Goal: Transaction & Acquisition: Purchase product/service

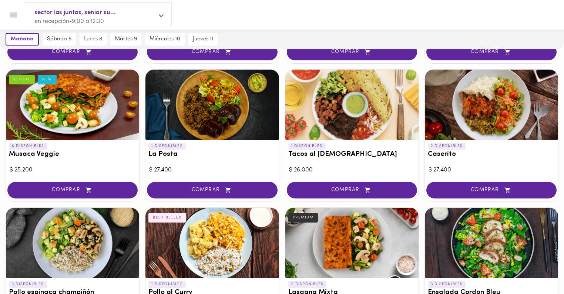
scroll to position [59, 0]
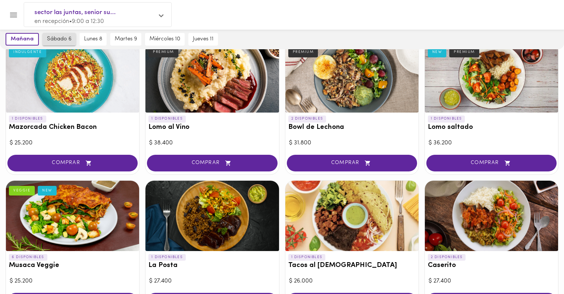
click at [63, 37] on span "sábado 6" at bounding box center [59, 39] width 24 height 7
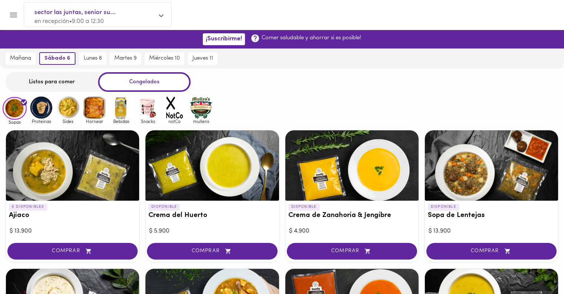
click at [72, 83] on div "Listos para comer" at bounding box center [52, 82] width 92 height 20
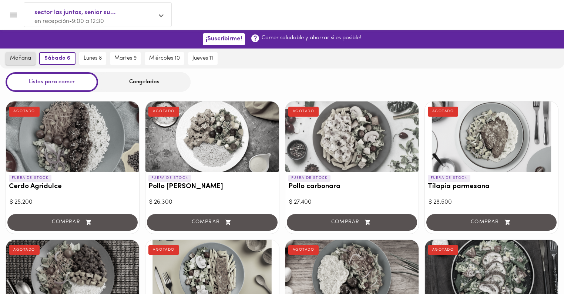
click at [26, 60] on span "mañana" at bounding box center [20, 58] width 21 height 7
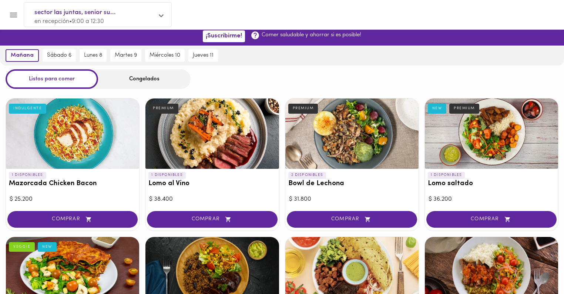
scroll to position [2, 0]
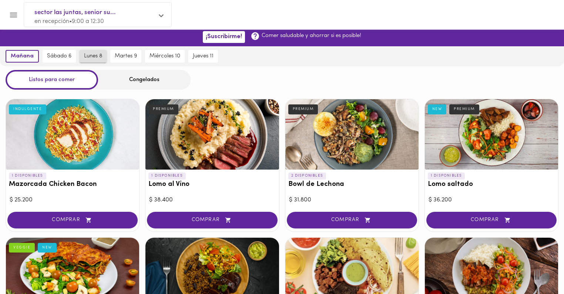
click at [90, 56] on span "lunes 8" at bounding box center [93, 56] width 18 height 7
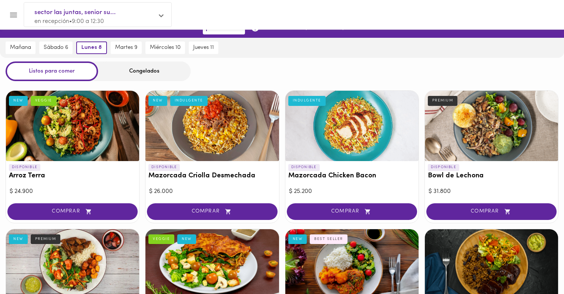
scroll to position [0, 0]
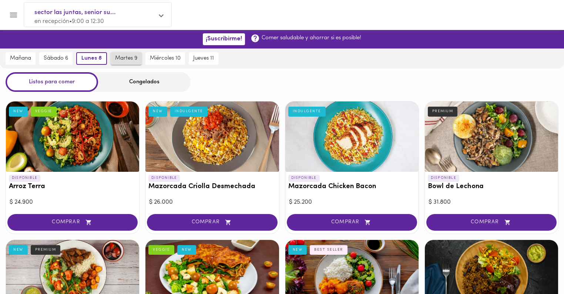
click at [123, 60] on span "martes 9" at bounding box center [126, 58] width 22 height 7
click at [88, 57] on span "lunes 8" at bounding box center [90, 58] width 18 height 7
click at [14, 58] on span "mañana" at bounding box center [20, 58] width 21 height 7
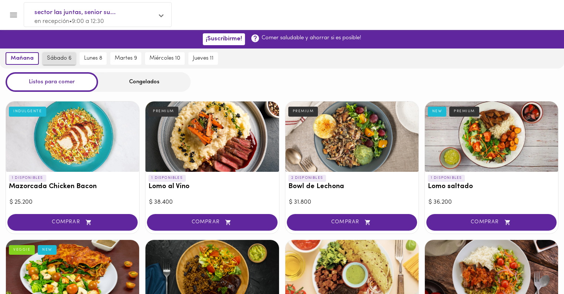
click at [58, 59] on span "sábado 6" at bounding box center [59, 58] width 24 height 7
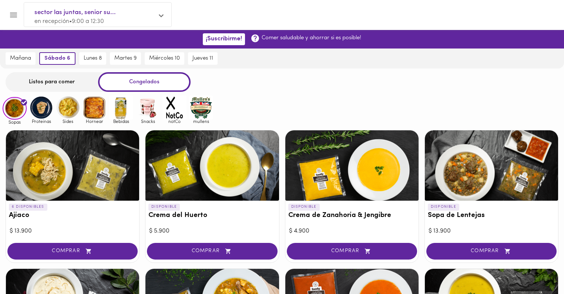
click at [41, 111] on img at bounding box center [41, 107] width 24 height 24
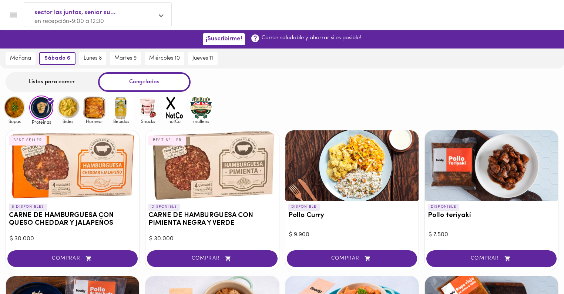
click at [68, 107] on img at bounding box center [68, 107] width 24 height 24
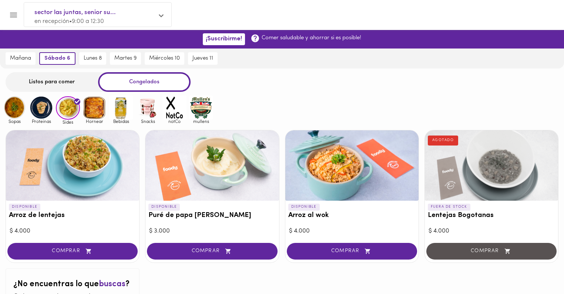
click at [17, 108] on img at bounding box center [15, 107] width 24 height 24
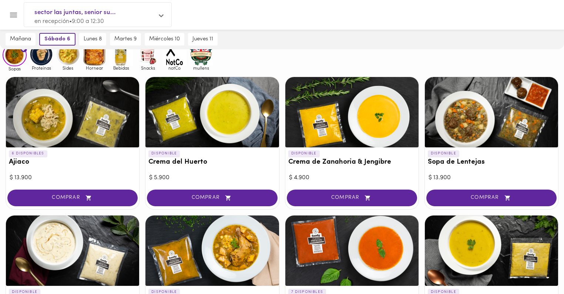
scroll to position [59, 0]
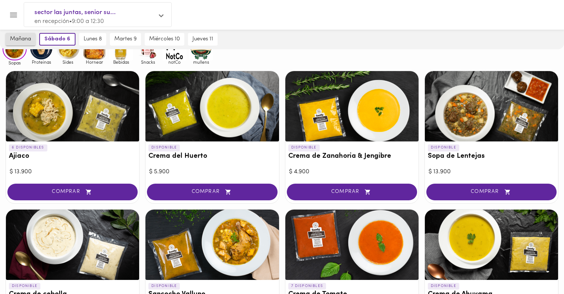
click at [30, 40] on span "mañana" at bounding box center [20, 39] width 21 height 7
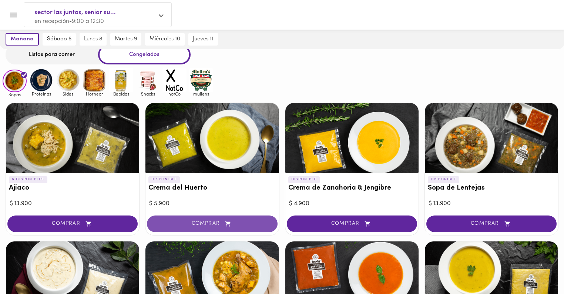
scroll to position [0, 0]
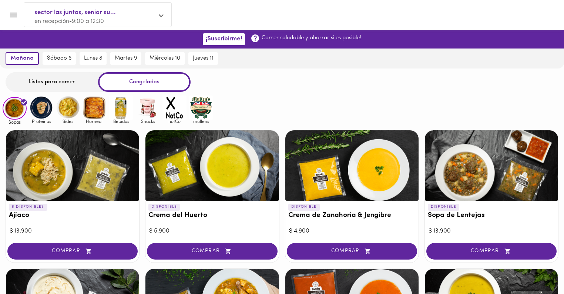
click at [145, 80] on div "Congelados" at bounding box center [144, 82] width 92 height 20
click at [66, 59] on span "sábado 6" at bounding box center [59, 58] width 24 height 7
click at [17, 57] on span "mañana" at bounding box center [20, 58] width 21 height 7
click at [42, 105] on img at bounding box center [41, 107] width 24 height 24
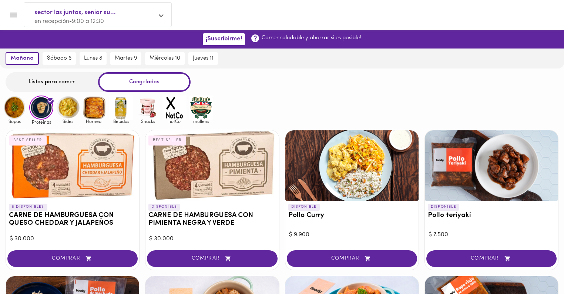
click at [15, 107] on img at bounding box center [15, 107] width 24 height 24
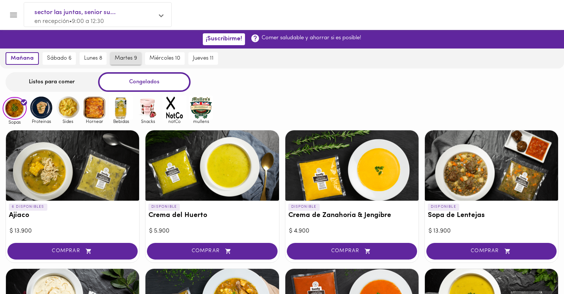
click at [121, 56] on span "martes 9" at bounding box center [126, 58] width 22 height 7
click at [53, 83] on div "Listos para comer" at bounding box center [52, 82] width 92 height 20
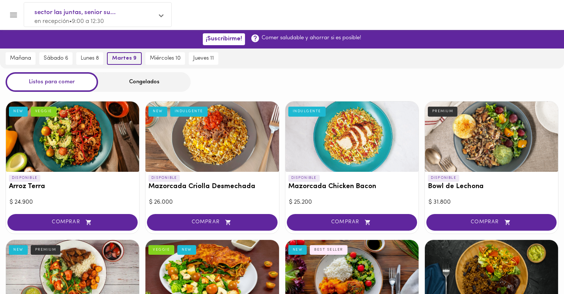
click at [124, 58] on span "martes 9" at bounding box center [124, 58] width 24 height 7
click at [65, 80] on div "Listos para comer" at bounding box center [52, 82] width 92 height 20
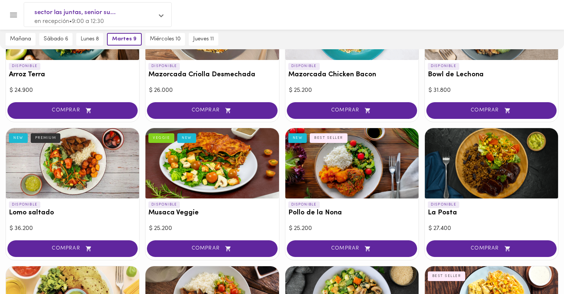
scroll to position [118, 0]
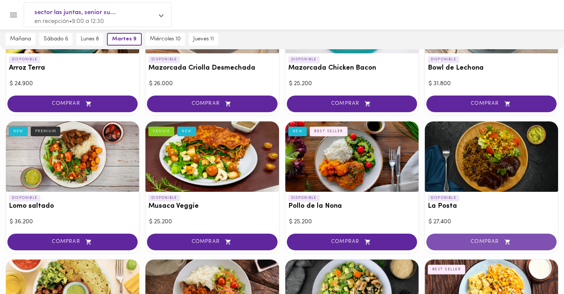
click at [456, 238] on button "COMPRAR" at bounding box center [491, 241] width 130 height 17
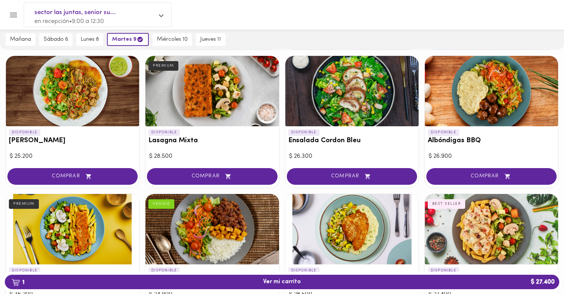
scroll to position [414, 0]
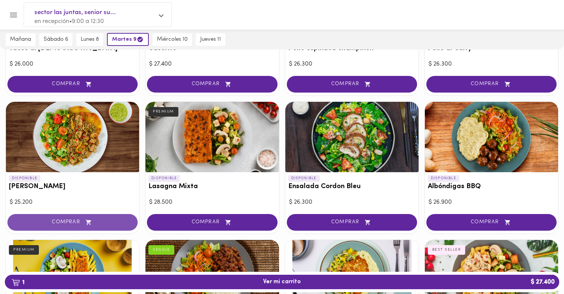
click at [63, 220] on span "COMPRAR" at bounding box center [73, 222] width 112 height 6
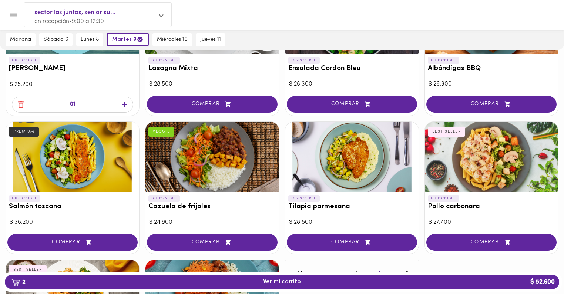
scroll to position [533, 0]
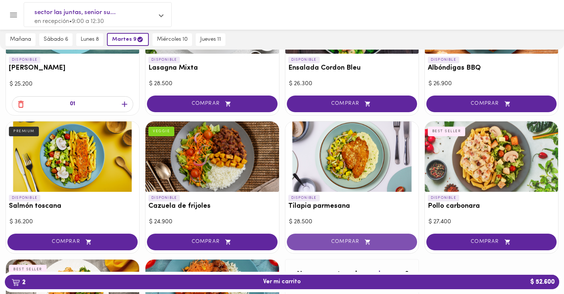
click at [329, 243] on span "COMPRAR" at bounding box center [352, 242] width 112 height 6
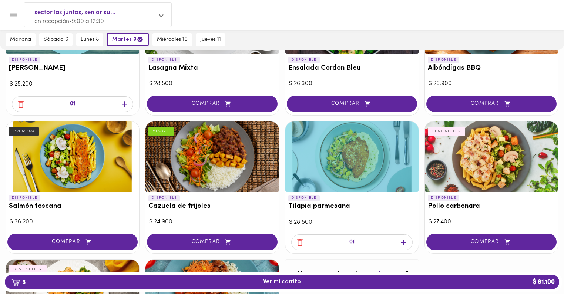
click at [300, 241] on icon "button" at bounding box center [299, 242] width 9 height 9
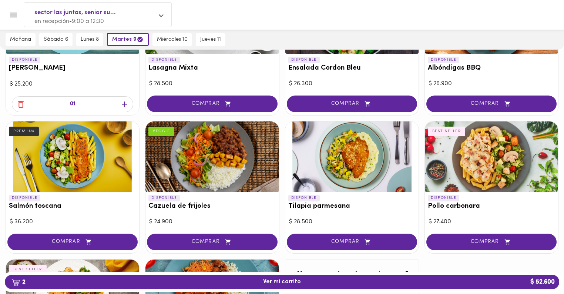
click at [205, 169] on div at bounding box center [211, 156] width 133 height 70
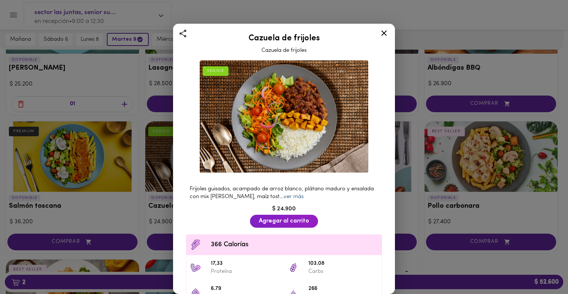
click at [299, 195] on link "ver más" at bounding box center [294, 197] width 20 height 6
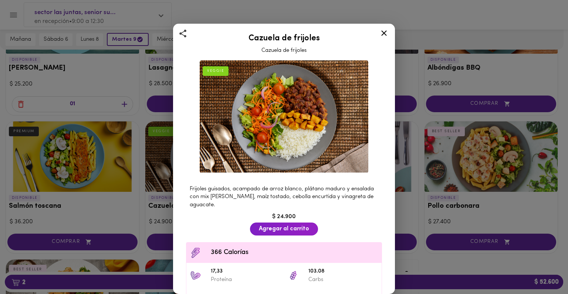
click at [383, 33] on icon at bounding box center [384, 32] width 9 height 9
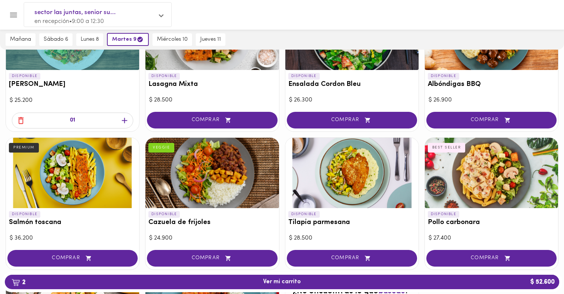
scroll to position [523, 0]
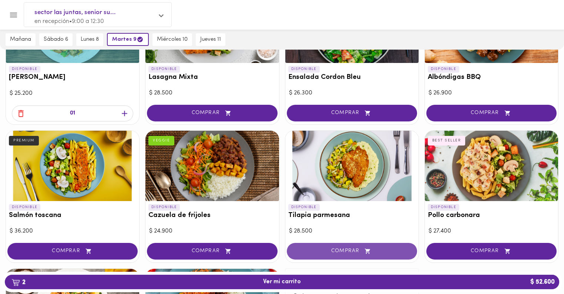
click at [339, 251] on span "COMPRAR" at bounding box center [352, 251] width 112 height 6
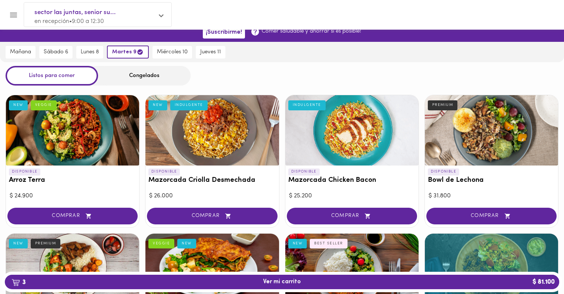
scroll to position [0, 0]
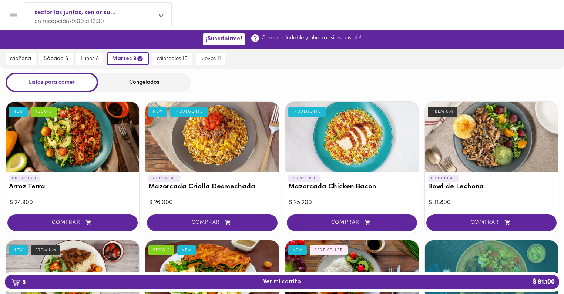
click at [139, 84] on div "Congelados" at bounding box center [144, 83] width 92 height 20
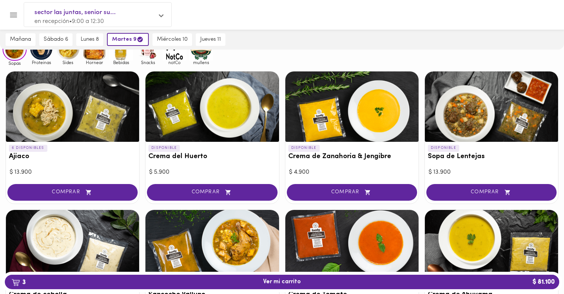
scroll to position [118, 0]
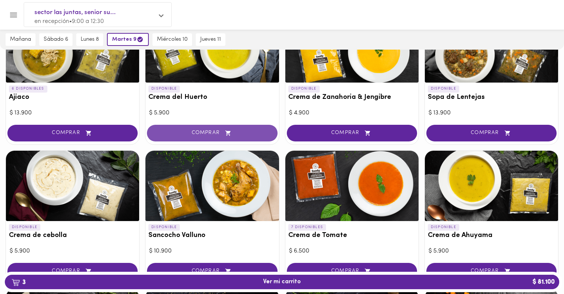
click at [188, 130] on span "COMPRAR" at bounding box center [212, 133] width 112 height 6
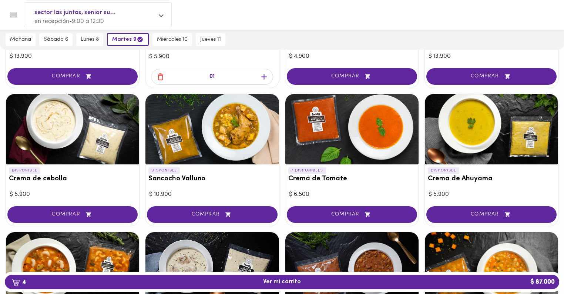
scroll to position [178, 0]
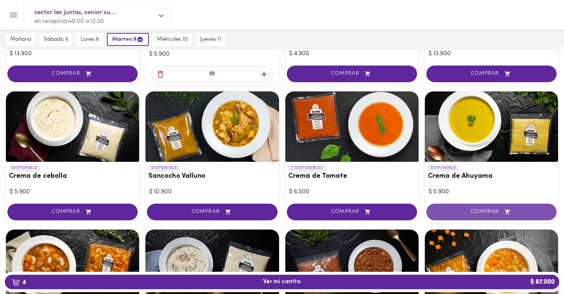
click at [470, 209] on span "COMPRAR" at bounding box center [491, 212] width 112 height 6
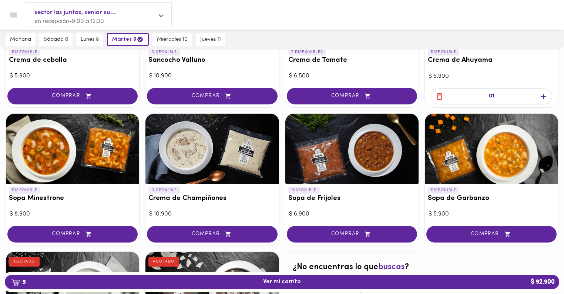
scroll to position [296, 0]
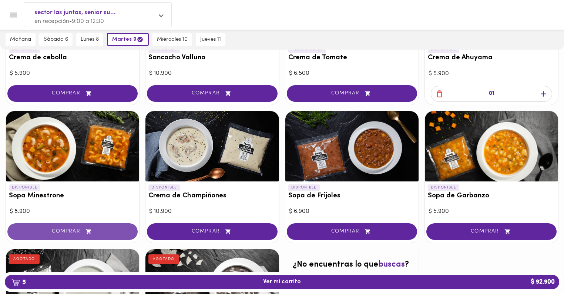
click at [51, 231] on span "COMPRAR" at bounding box center [73, 231] width 112 height 6
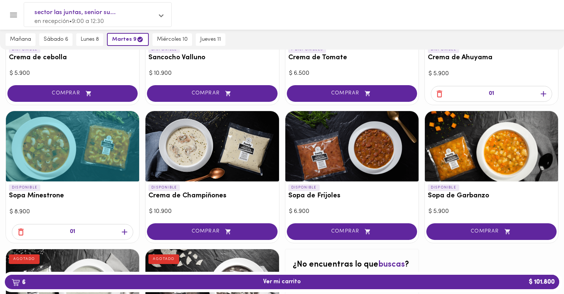
click at [18, 231] on icon "button" at bounding box center [20, 231] width 9 height 9
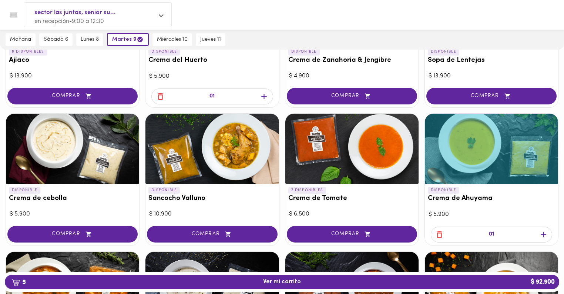
scroll to position [59, 0]
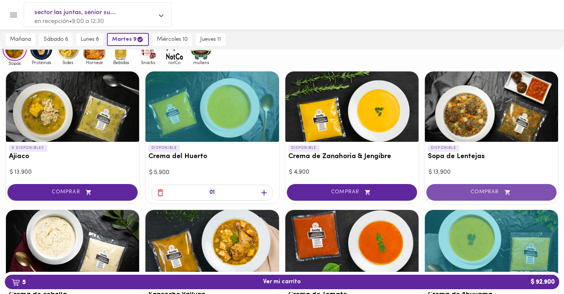
click at [468, 194] on span "COMPRAR" at bounding box center [491, 192] width 112 height 6
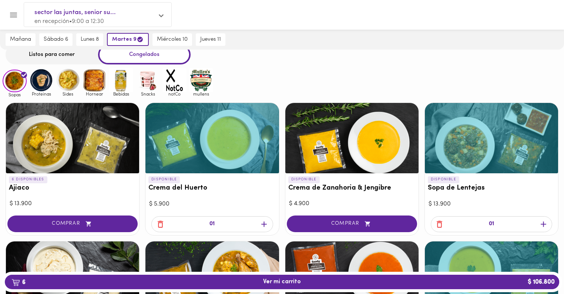
scroll to position [0, 0]
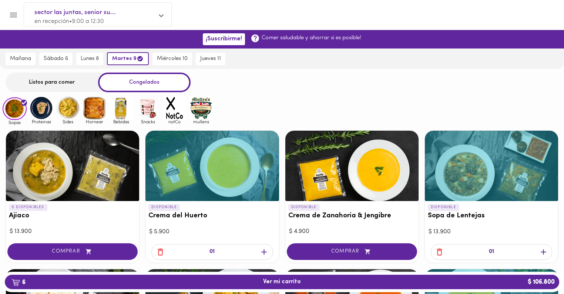
click at [44, 108] on img at bounding box center [41, 108] width 24 height 24
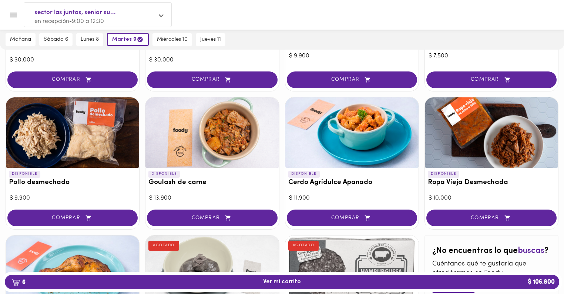
scroll to position [178, 0]
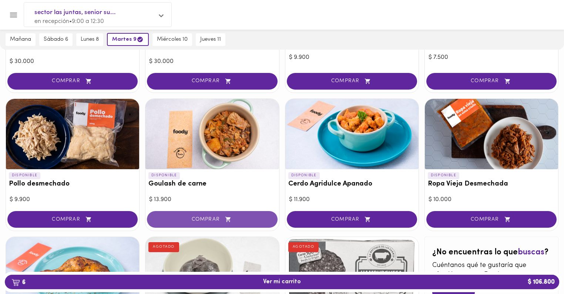
click at [182, 223] on button "COMPRAR" at bounding box center [212, 219] width 130 height 17
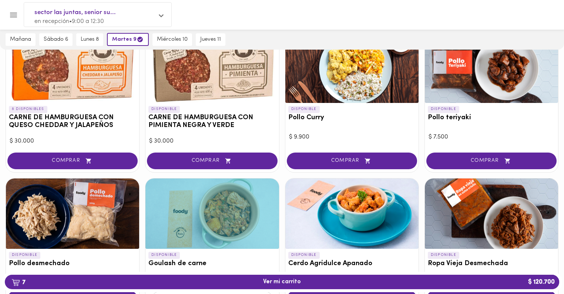
scroll to position [89, 0]
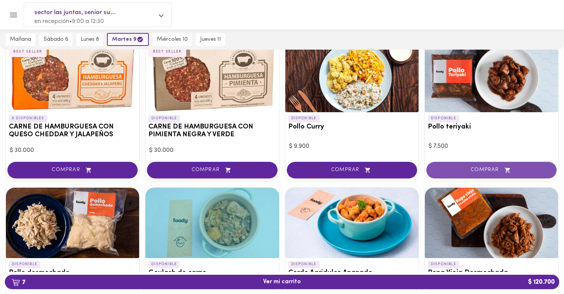
click at [460, 168] on span "COMPRAR" at bounding box center [491, 170] width 112 height 6
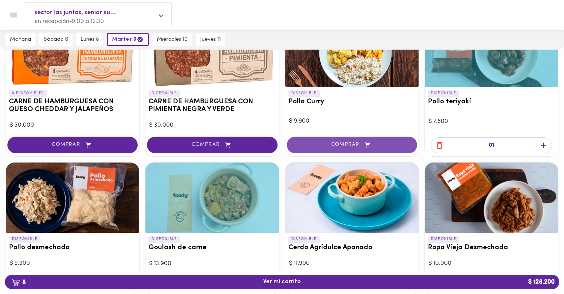
scroll to position [178, 0]
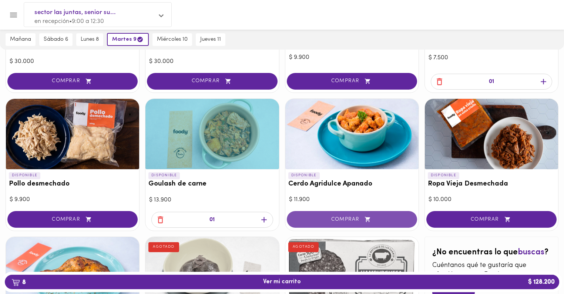
click at [311, 215] on button "COMPRAR" at bounding box center [352, 219] width 130 height 17
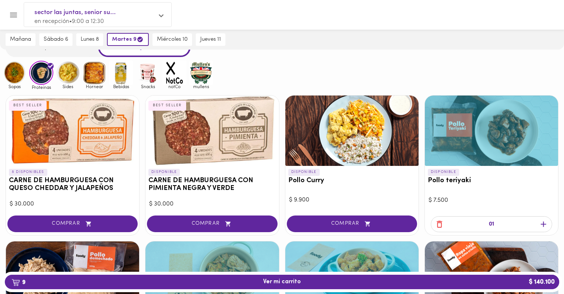
scroll to position [30, 0]
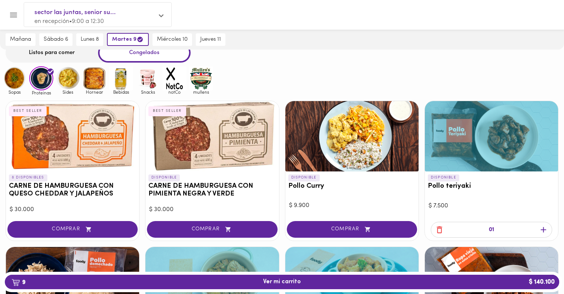
click at [74, 83] on img at bounding box center [68, 78] width 24 height 24
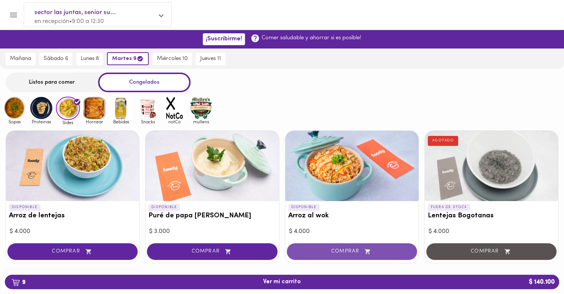
click at [356, 250] on span "COMPRAR" at bounding box center [352, 251] width 112 height 6
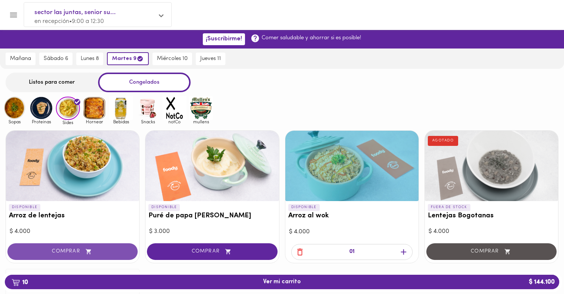
click at [92, 250] on icon "button" at bounding box center [88, 251] width 9 height 6
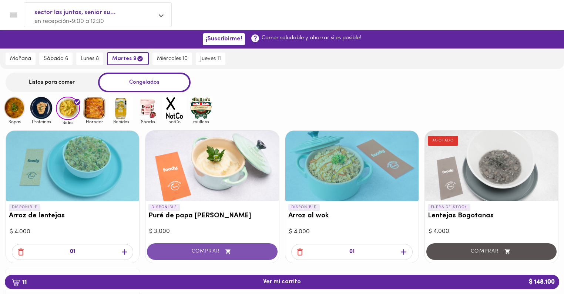
click at [222, 253] on span "COMPRAR" at bounding box center [212, 251] width 112 height 6
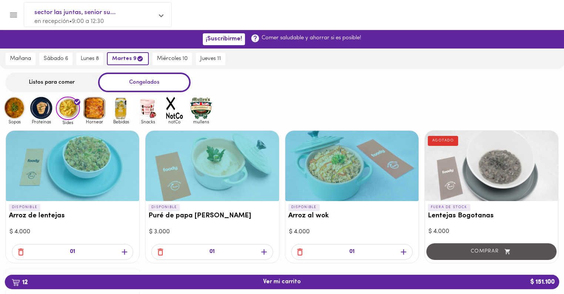
click at [263, 251] on icon "button" at bounding box center [264, 252] width 6 height 6
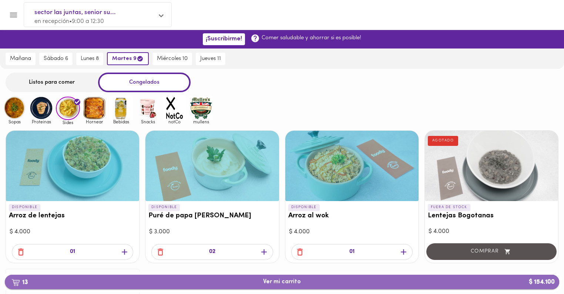
click at [300, 280] on span "13 Ver mi carrito $ 154.100" at bounding box center [282, 281] width 38 height 7
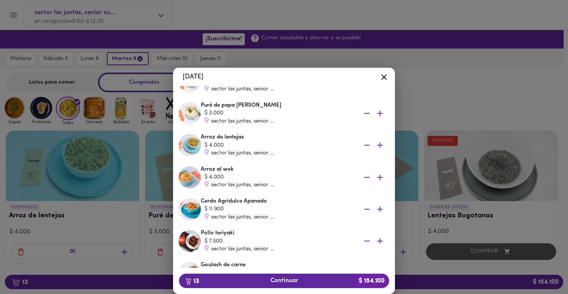
scroll to position [59, 0]
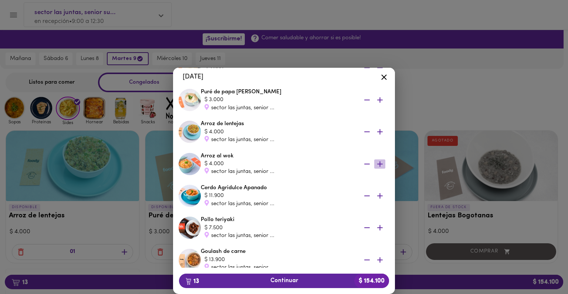
click at [376, 162] on icon "button" at bounding box center [379, 163] width 9 height 9
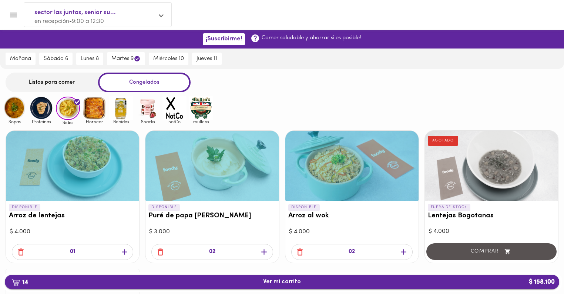
click at [282, 282] on span "14 Ver mi carrito $ 158.100" at bounding box center [282, 281] width 38 height 7
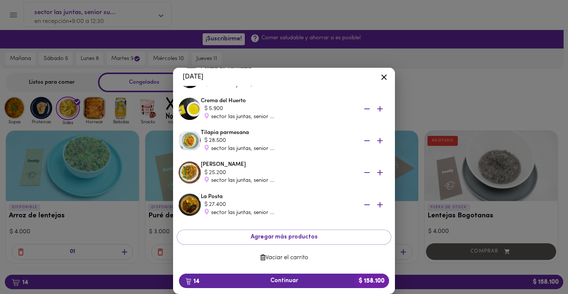
scroll to position [339, 0]
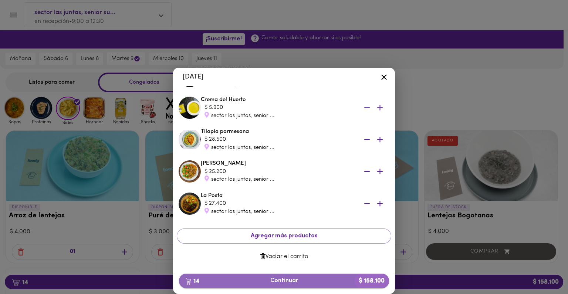
click at [278, 281] on span "14 Continuar $ 158.100" at bounding box center [284, 280] width 198 height 7
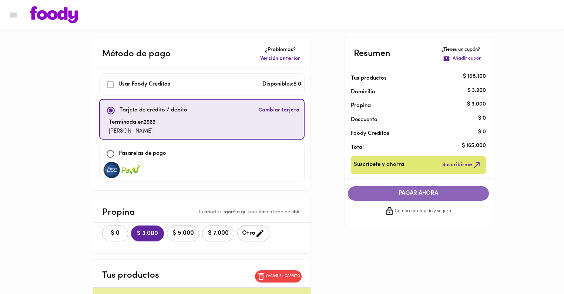
click at [414, 196] on span "PAGAR AHORA" at bounding box center [418, 193] width 127 height 7
